Goal: Obtain resource: Obtain resource

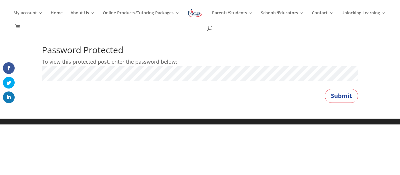
click at [325, 89] on button "Submit" at bounding box center [341, 96] width 33 height 14
click at [353, 95] on button "Submit" at bounding box center [341, 96] width 33 height 14
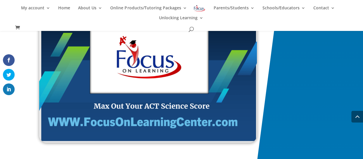
scroll to position [917, 0]
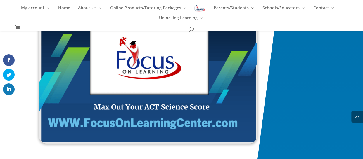
click at [182, 76] on img at bounding box center [148, 81] width 218 height 124
